Goal: Transaction & Acquisition: Purchase product/service

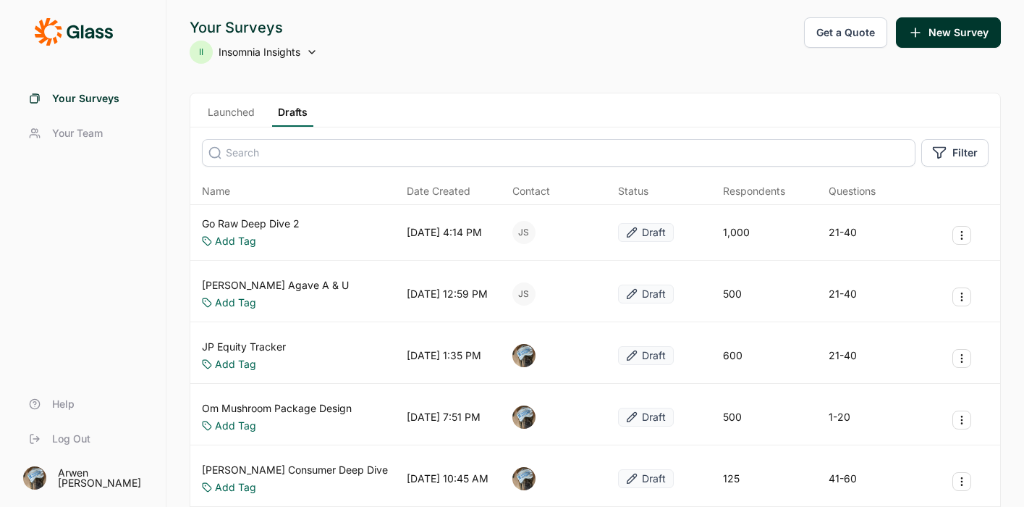
click at [257, 343] on link "JP Equity Tracker" at bounding box center [244, 346] width 84 height 14
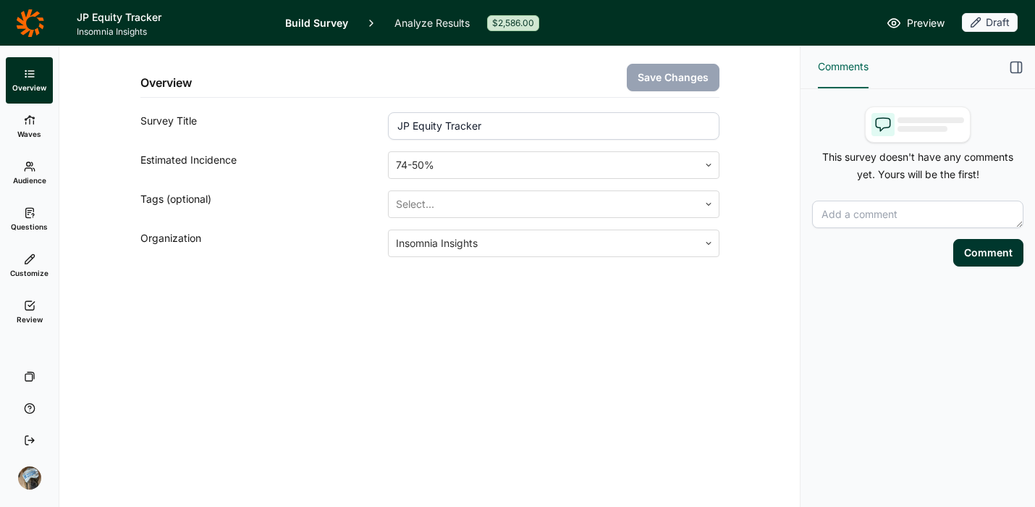
click at [450, 347] on div "Overview Save Changes Survey Title JP Equity Tracker Estimated Incidence 74-50%…" at bounding box center [429, 276] width 741 height 460
click at [25, 312] on link "Review" at bounding box center [29, 312] width 47 height 46
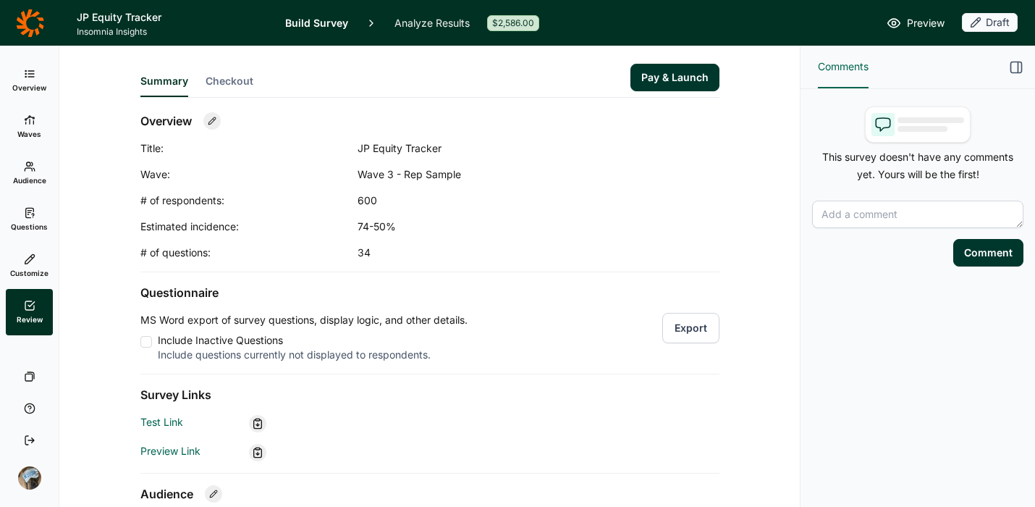
click at [220, 76] on span "Checkout" at bounding box center [230, 81] width 48 height 14
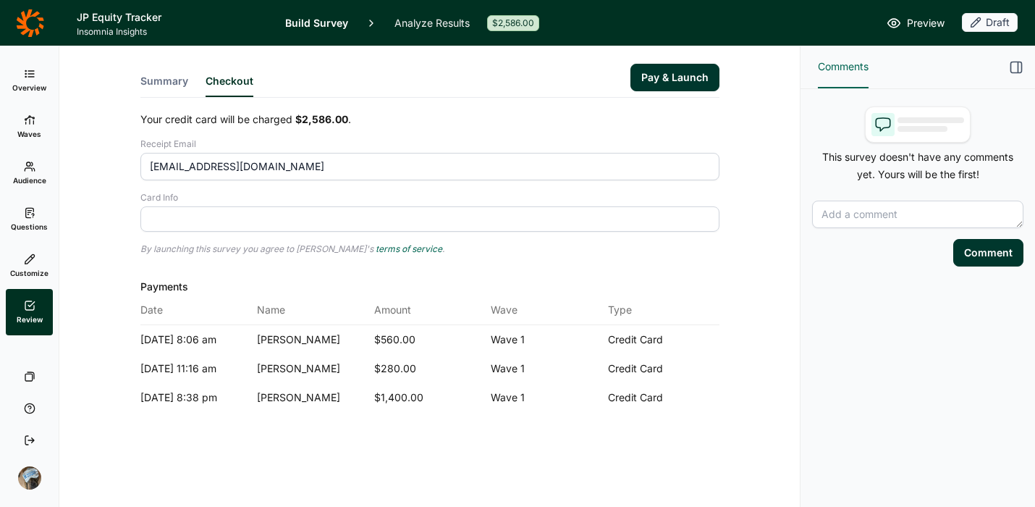
click at [233, 209] on div at bounding box center [429, 218] width 579 height 25
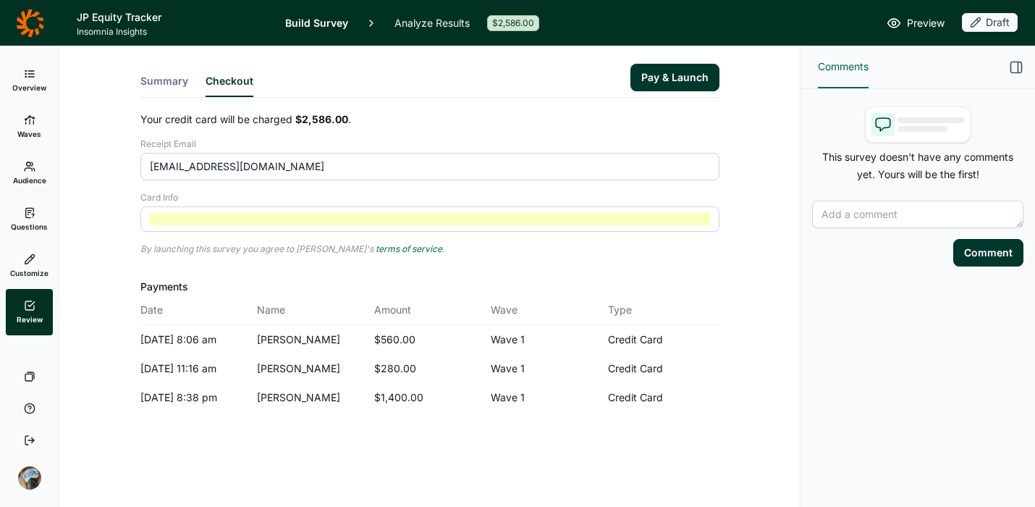
click at [545, 262] on div "Your credit card will be charged $2,586.00 . Receipt Email arwen@insomnia-insig…" at bounding box center [429, 262] width 579 height 300
click at [718, 321] on div "Date Name Amount Wave Type" at bounding box center [429, 310] width 579 height 30
click at [714, 283] on h2 "Payments" at bounding box center [429, 286] width 579 height 17
click at [20, 77] on link "Overview" at bounding box center [29, 80] width 47 height 46
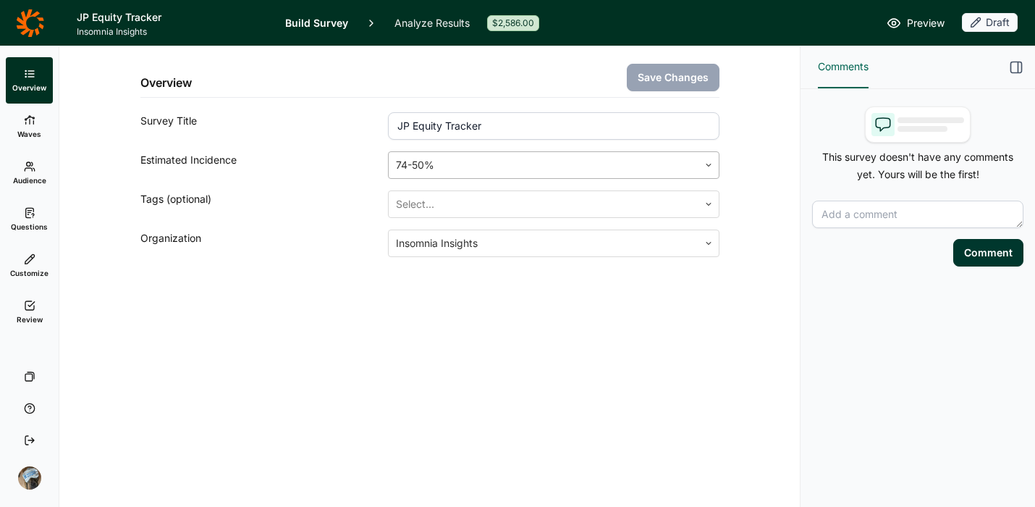
click at [445, 161] on div at bounding box center [543, 165] width 295 height 20
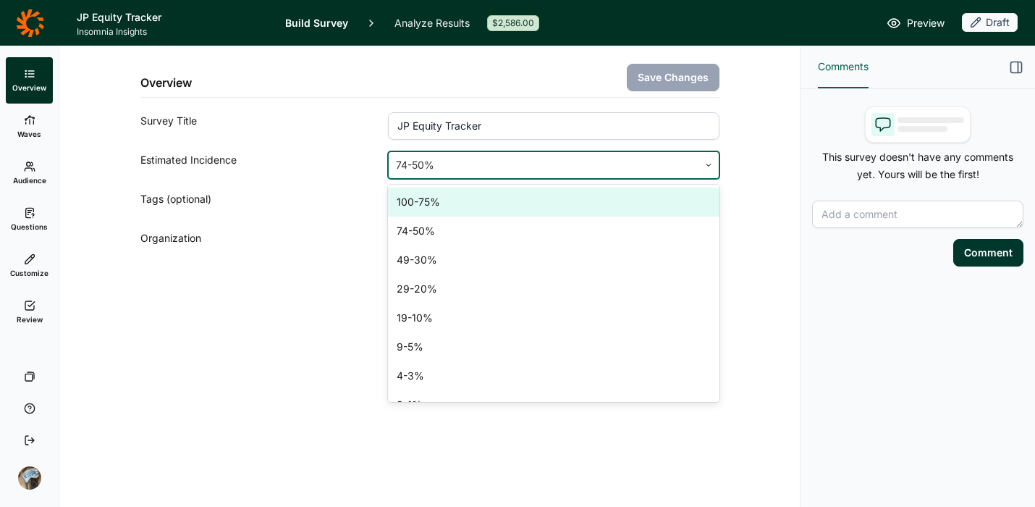
click at [430, 202] on div "100-75%" at bounding box center [553, 201] width 331 height 29
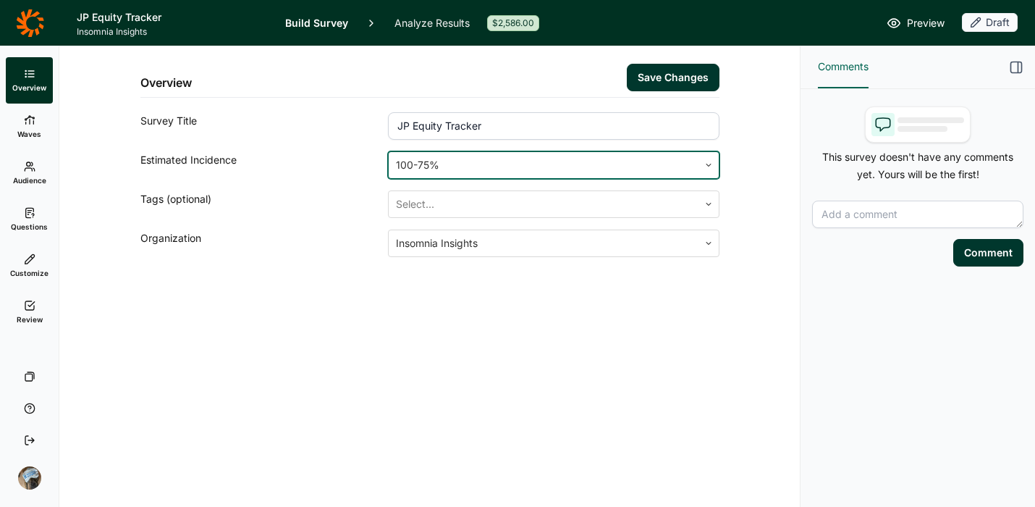
click at [670, 73] on button "Save Changes" at bounding box center [673, 78] width 93 height 28
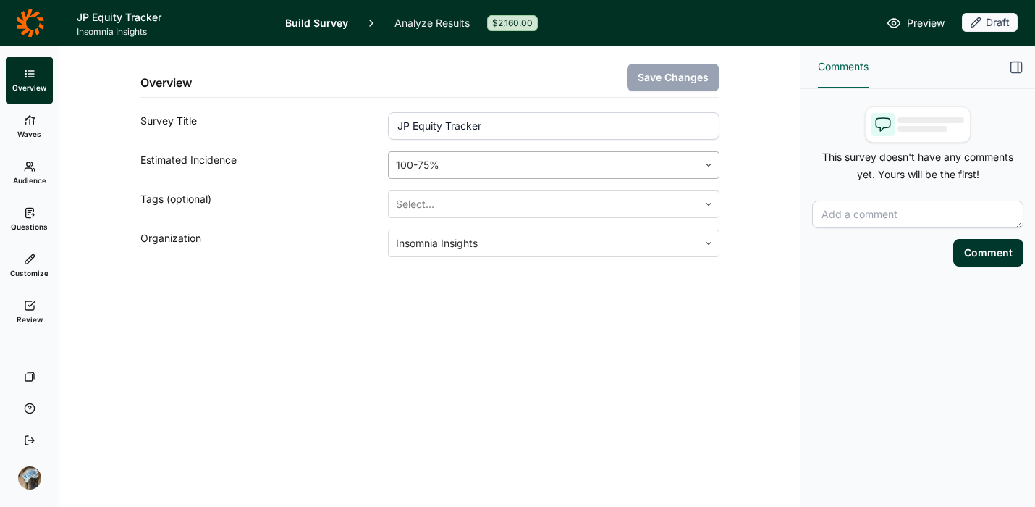
click at [434, 166] on div at bounding box center [543, 165] width 295 height 20
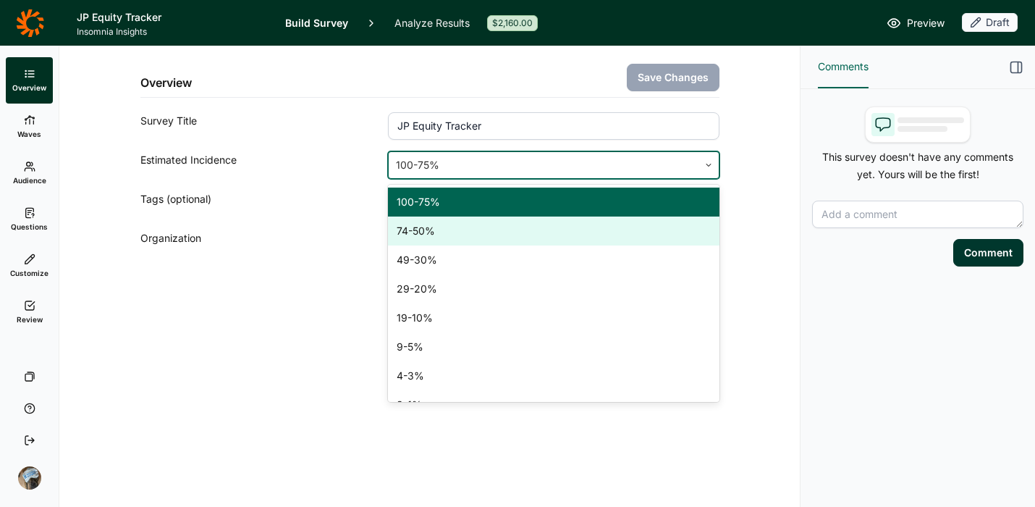
click at [418, 231] on div "74-50%" at bounding box center [553, 230] width 331 height 29
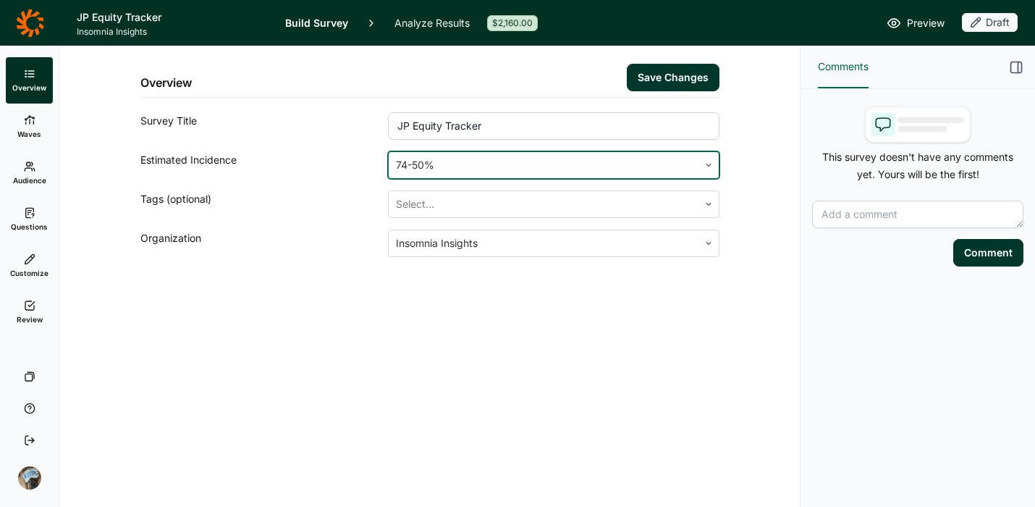
click at [414, 291] on div "Overview Save Changes Survey Title JP Equity Tracker Estimated Incidence option…" at bounding box center [430, 186] width 706 height 280
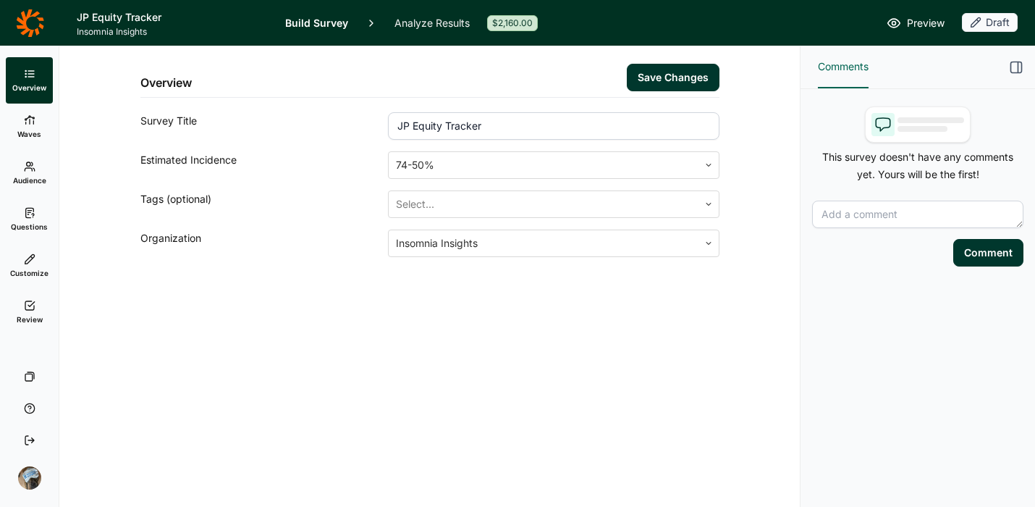
click at [43, 122] on link "Waves" at bounding box center [29, 127] width 47 height 46
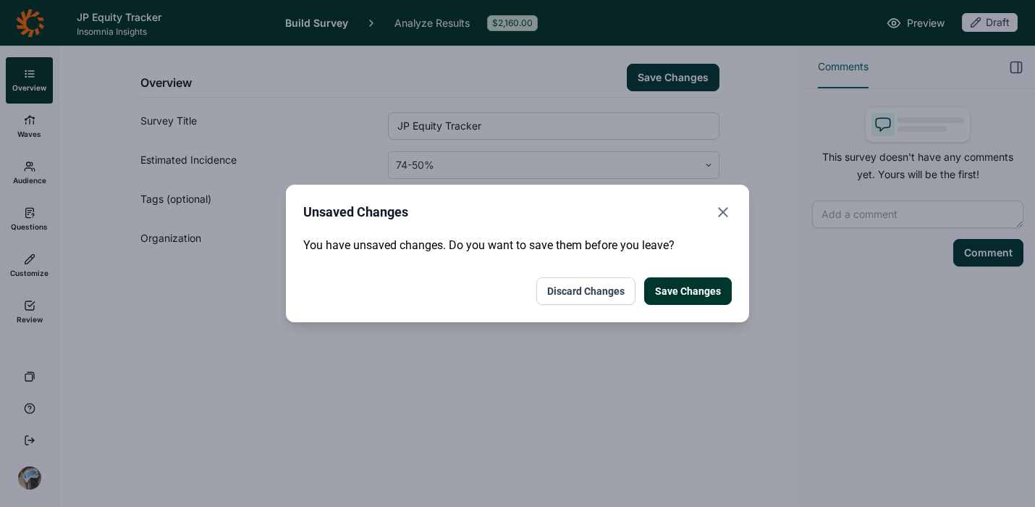
click at [689, 297] on button "Save Changes" at bounding box center [688, 291] width 88 height 28
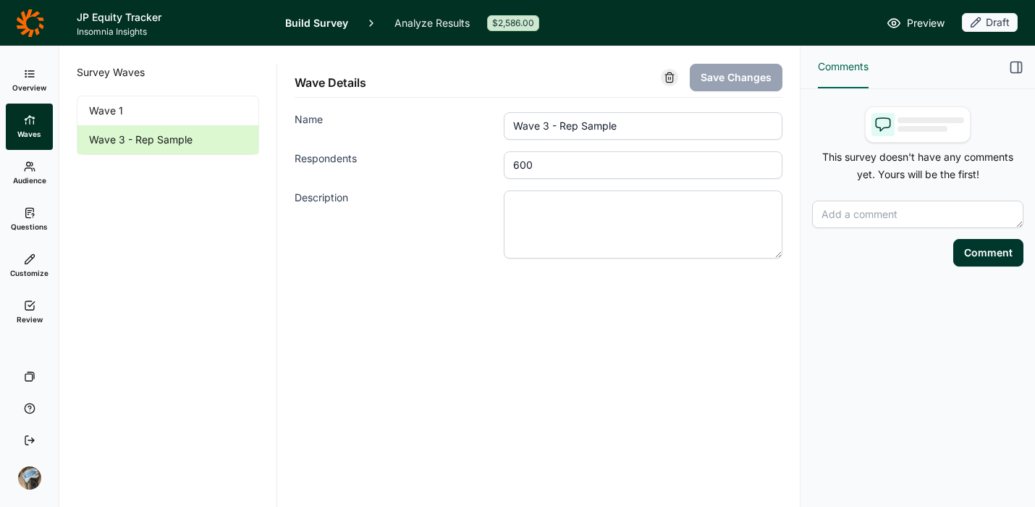
drag, startPoint x: 544, startPoint y: 164, endPoint x: 477, endPoint y: 158, distance: 66.8
click at [477, 158] on div "Respondents 600" at bounding box center [539, 165] width 488 height 28
type input "500"
click at [720, 72] on button "Save Changes" at bounding box center [736, 78] width 93 height 28
click at [20, 308] on link "Review" at bounding box center [29, 312] width 47 height 46
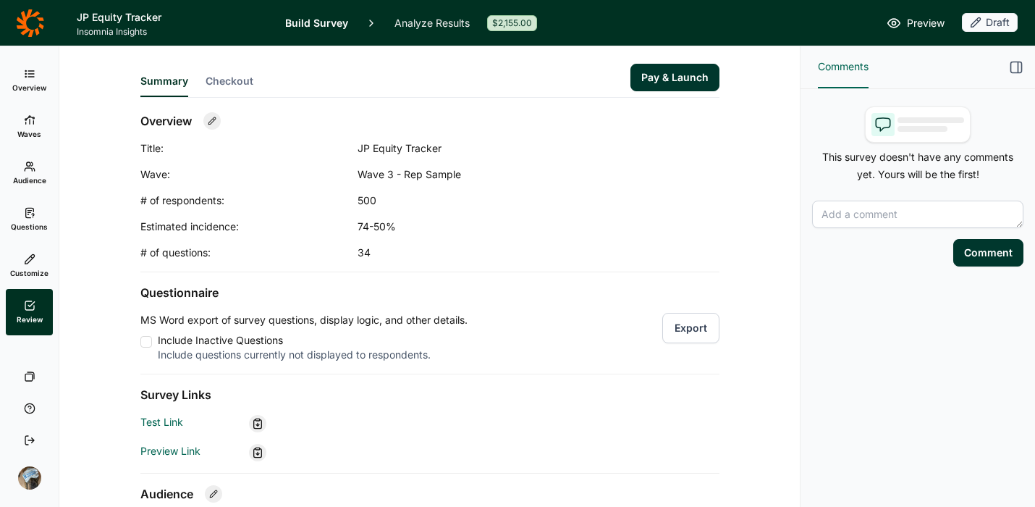
click at [229, 83] on span "Checkout" at bounding box center [230, 81] width 48 height 14
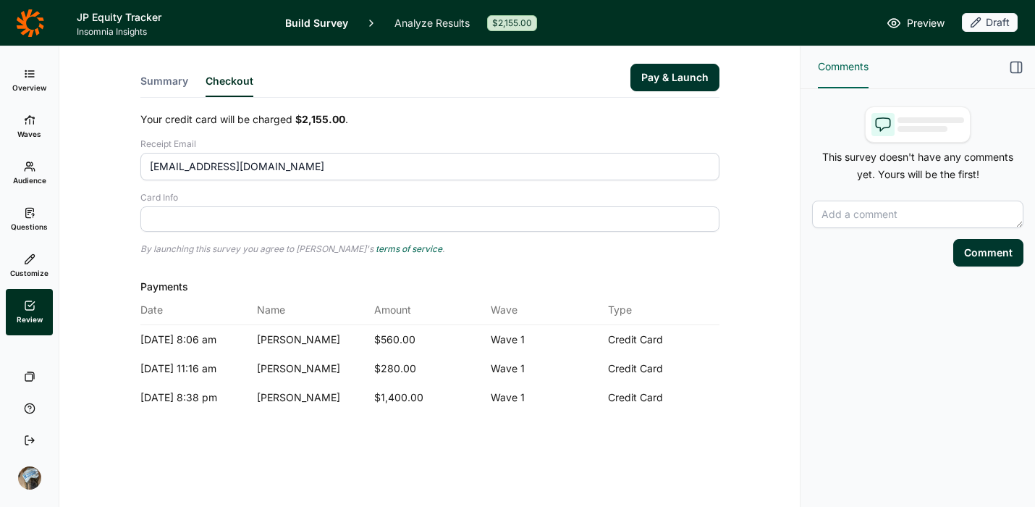
click at [229, 226] on div at bounding box center [429, 218] width 579 height 25
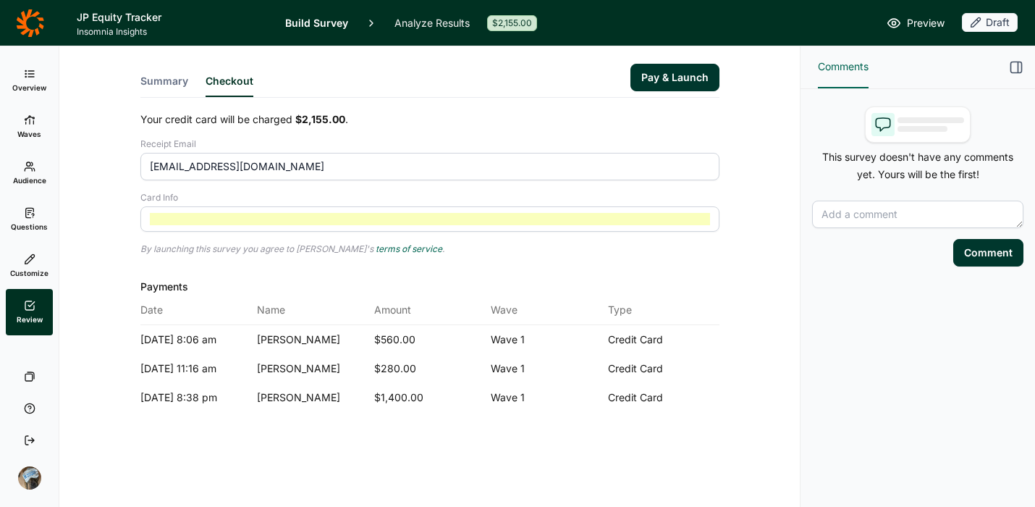
click at [461, 253] on p "By launching this survey you agree to Glass's terms of service ." at bounding box center [429, 249] width 579 height 12
click at [657, 78] on button "Pay & Launch" at bounding box center [674, 78] width 89 height 28
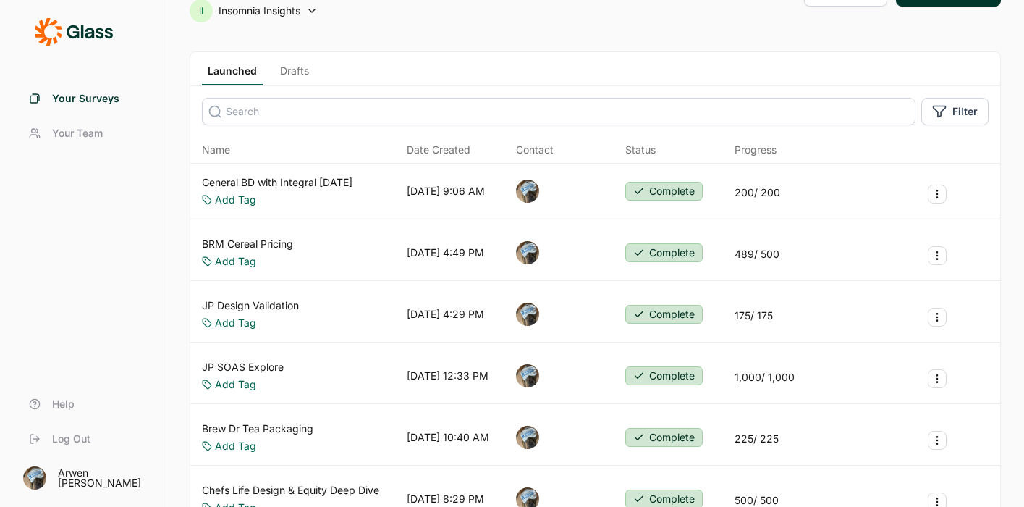
scroll to position [40, 0]
click at [274, 307] on link "JP Design Validation" at bounding box center [250, 307] width 97 height 14
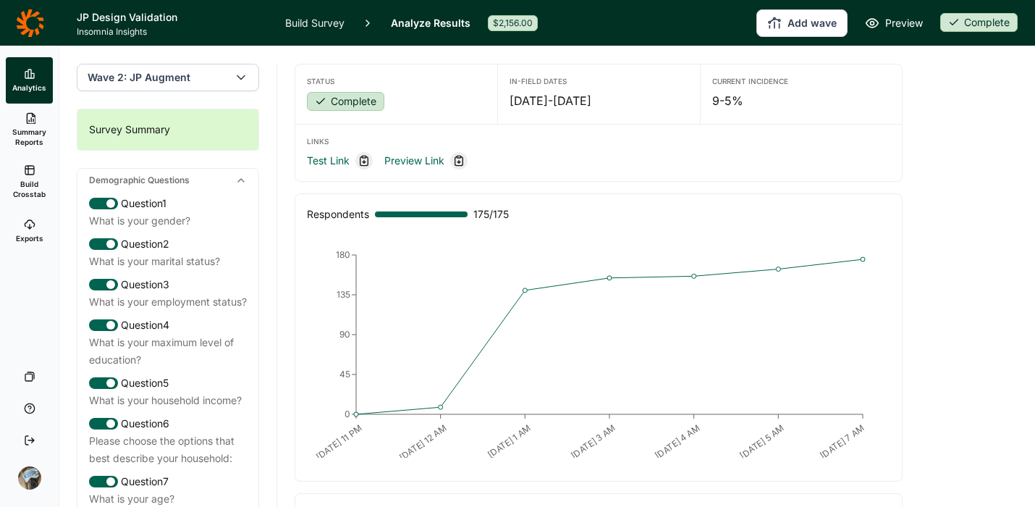
click at [155, 81] on span "Wave 2: JP Augment" at bounding box center [139, 77] width 103 height 14
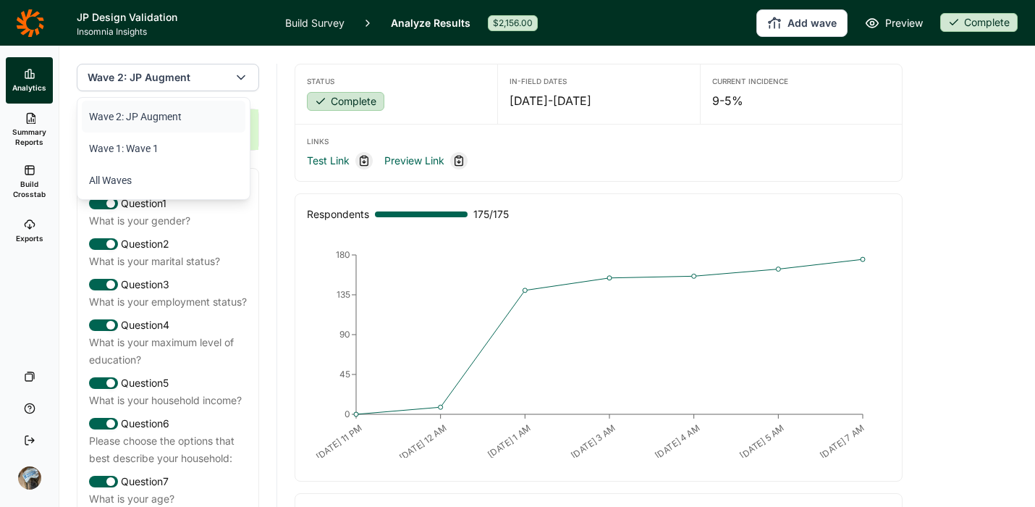
click at [155, 81] on span "Wave 2: JP Augment" at bounding box center [139, 77] width 103 height 14
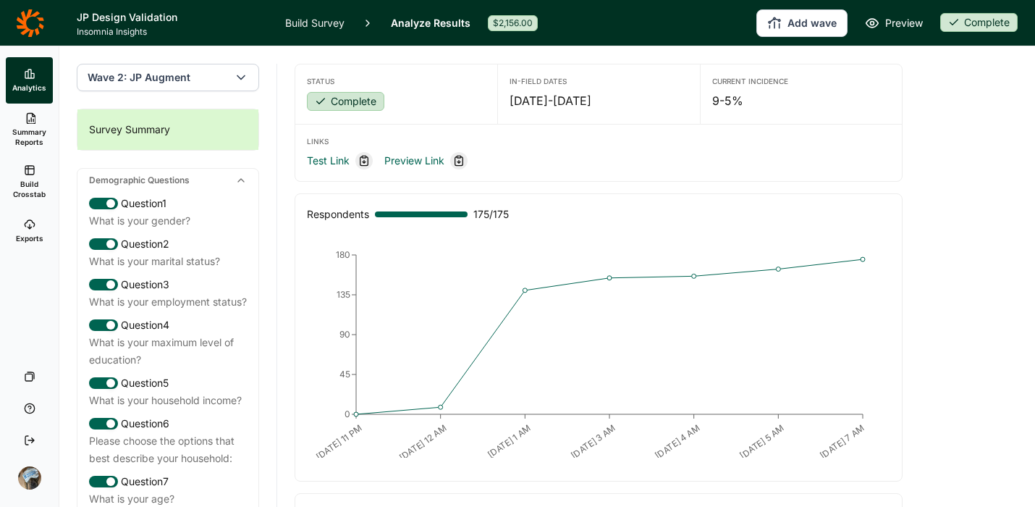
click at [308, 25] on link "Build Survey" at bounding box center [314, 23] width 59 height 46
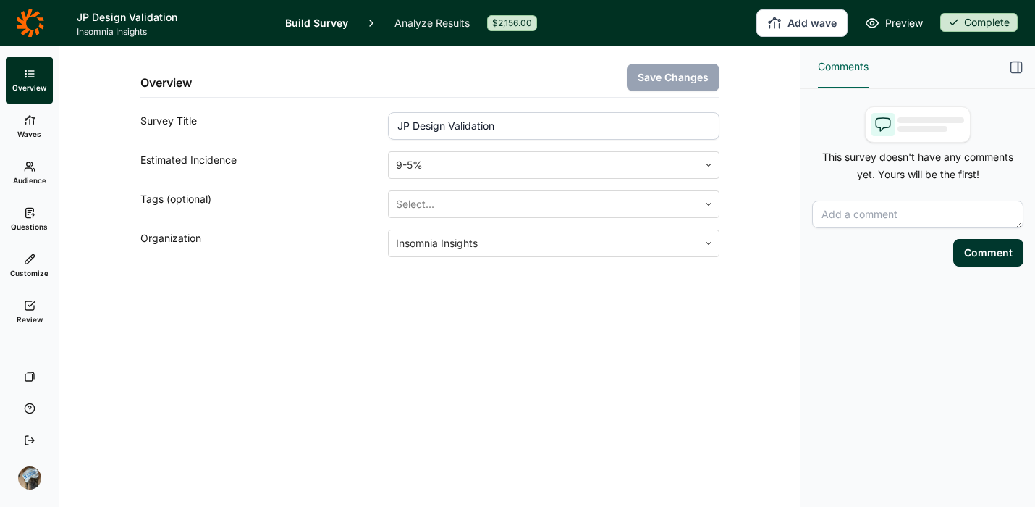
click at [30, 303] on icon at bounding box center [30, 306] width 12 height 12
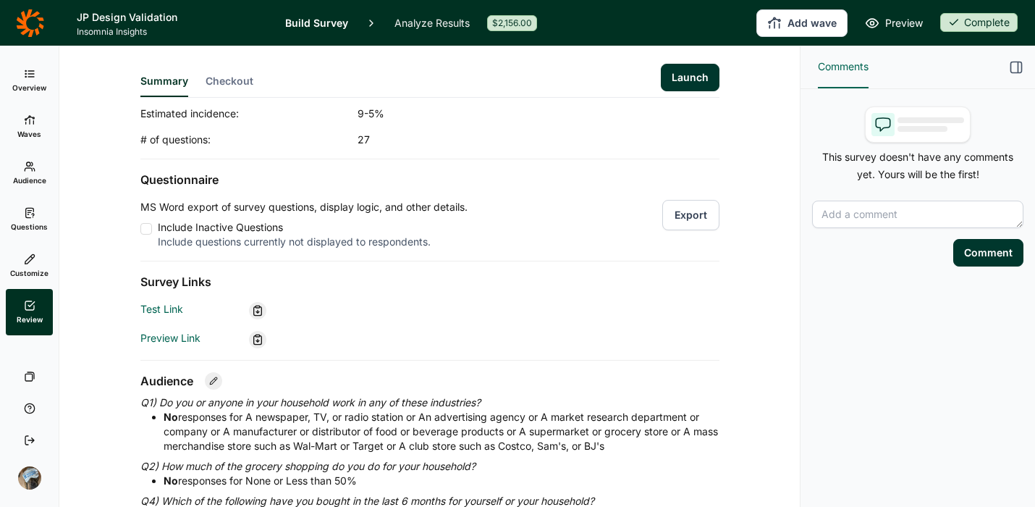
scroll to position [109, 0]
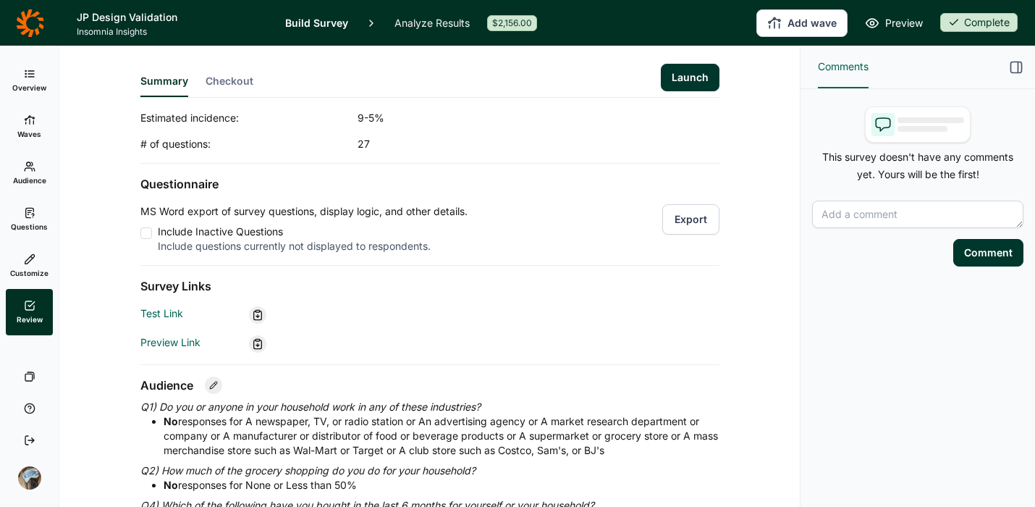
click at [229, 74] on span "Checkout" at bounding box center [230, 81] width 48 height 14
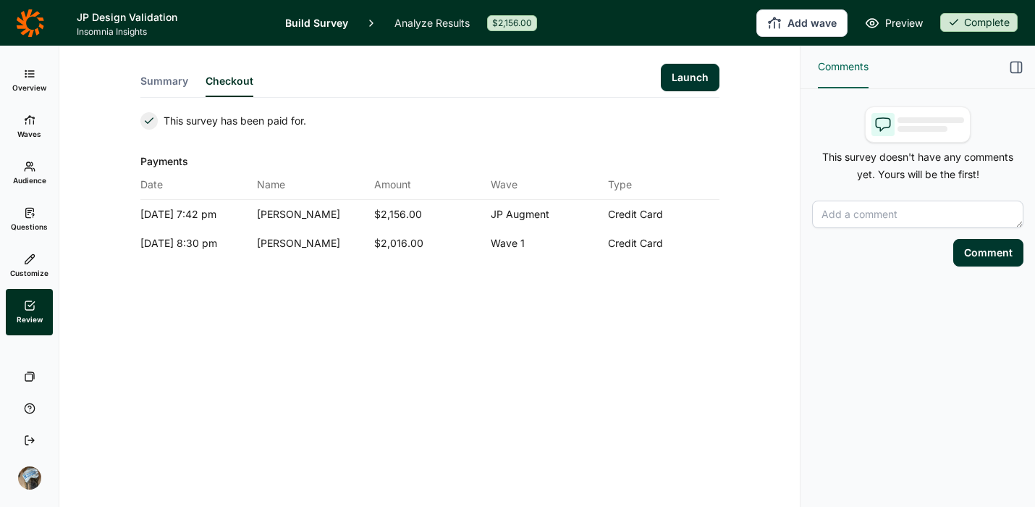
click at [22, 76] on link "Overview" at bounding box center [29, 80] width 47 height 46
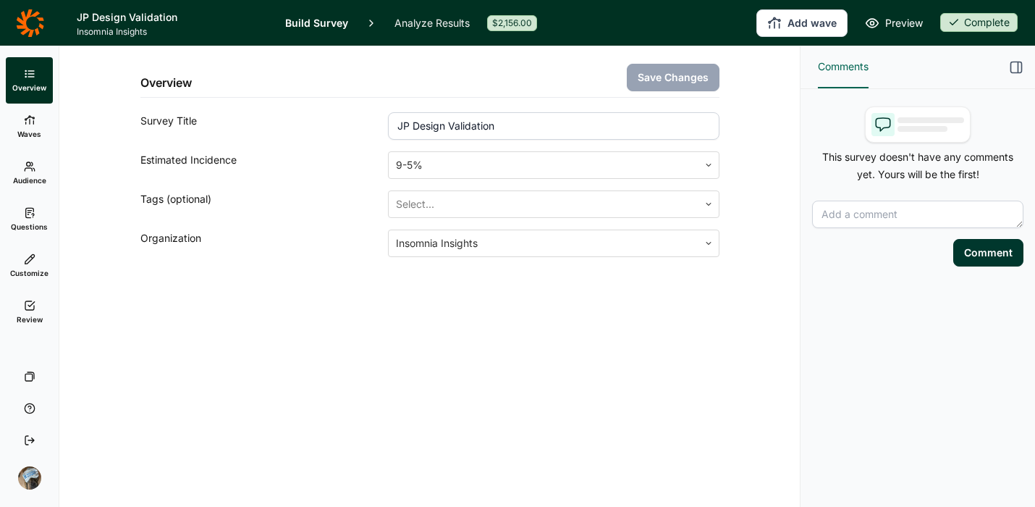
click at [27, 301] on icon at bounding box center [30, 306] width 12 height 12
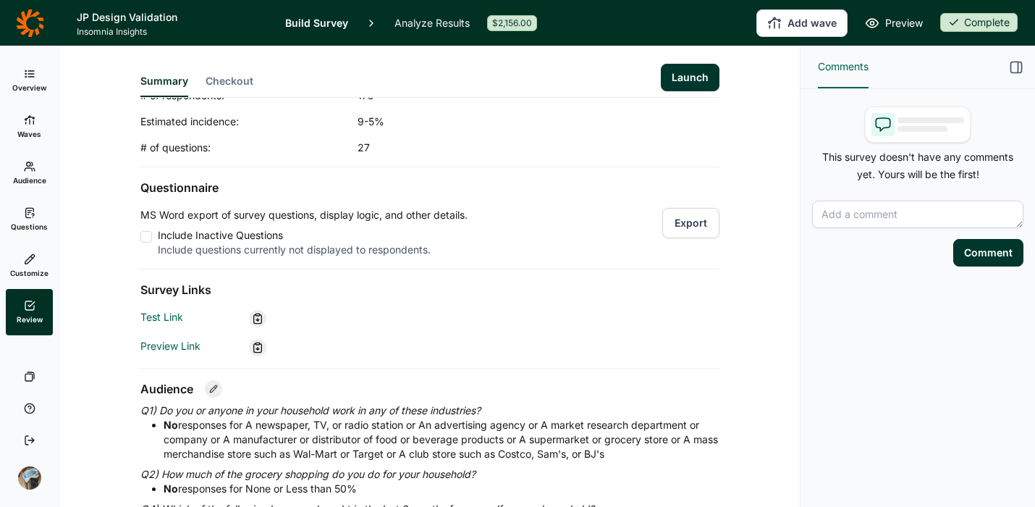
scroll to position [92, 0]
